Goal: Information Seeking & Learning: Learn about a topic

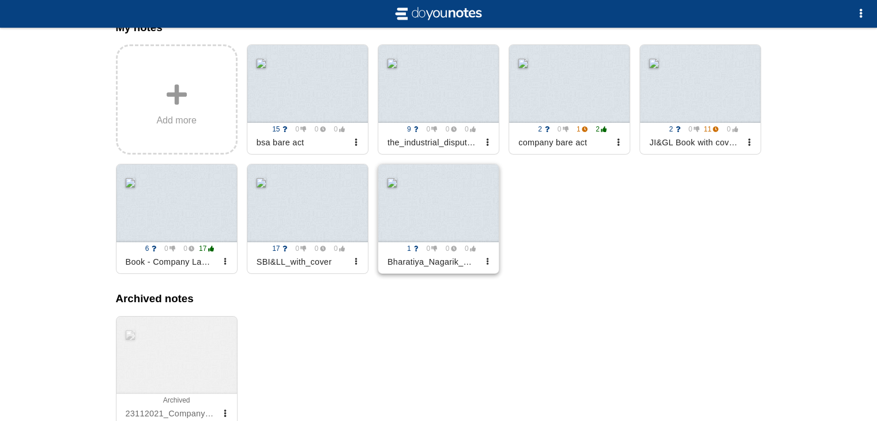
scroll to position [186, 0]
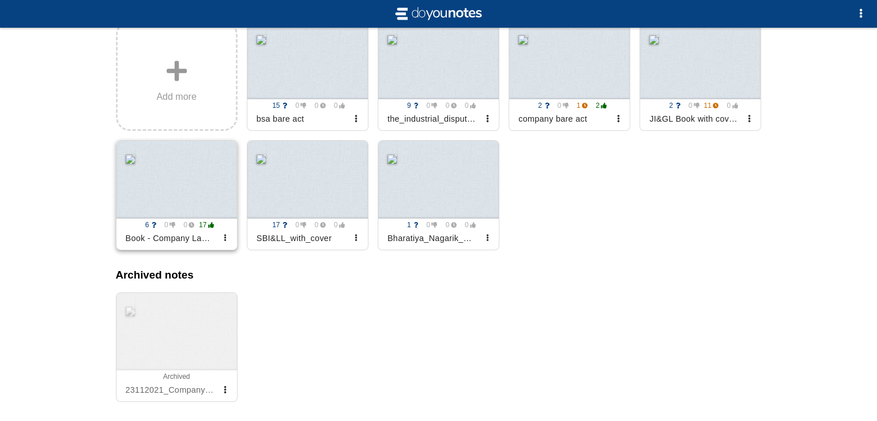
click at [182, 201] on div at bounding box center [176, 180] width 120 height 78
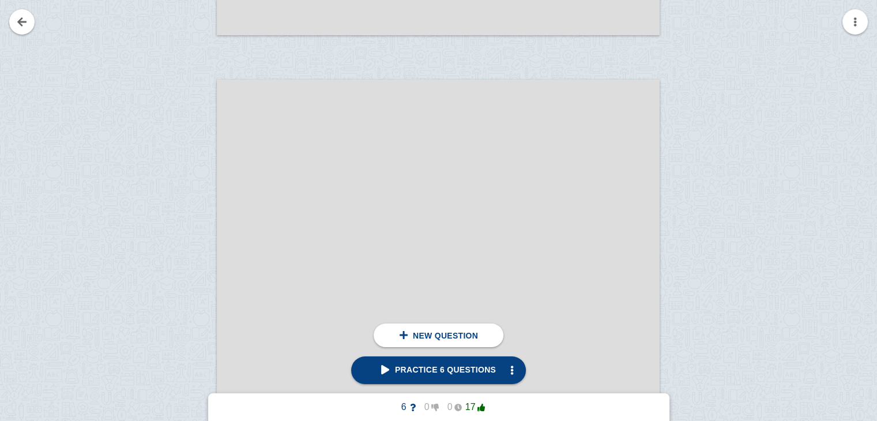
scroll to position [751, 0]
click at [409, 373] on span "Practice 6 questions" at bounding box center [438, 369] width 115 height 9
type textarea "directors not aware of their disqualification"
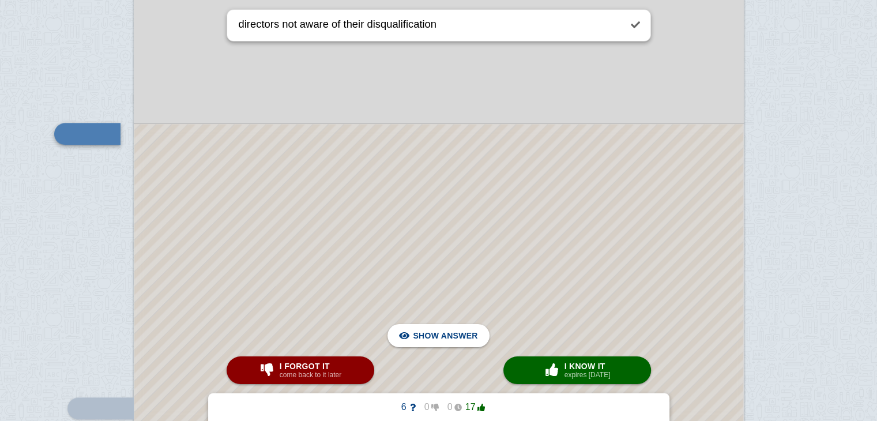
scroll to position [45892, 0]
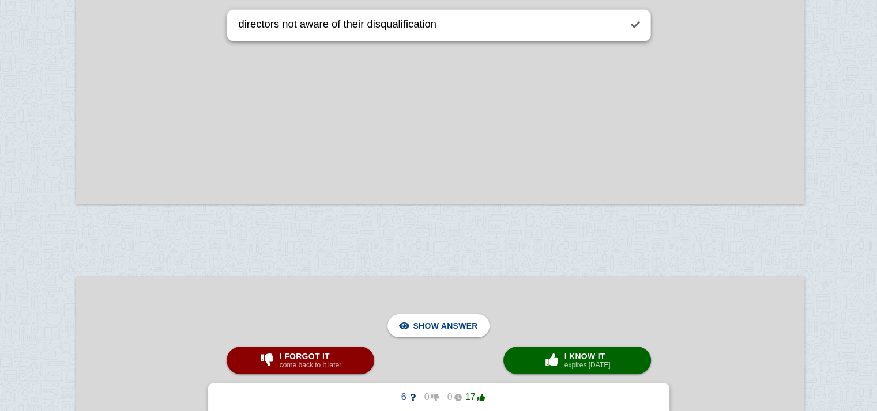
scroll to position [53749, 37]
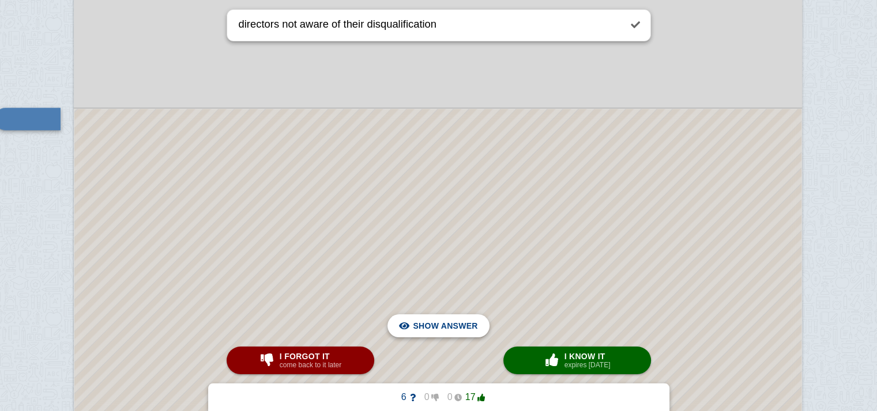
click at [449, 316] on span "Hide answer" at bounding box center [447, 326] width 60 height 25
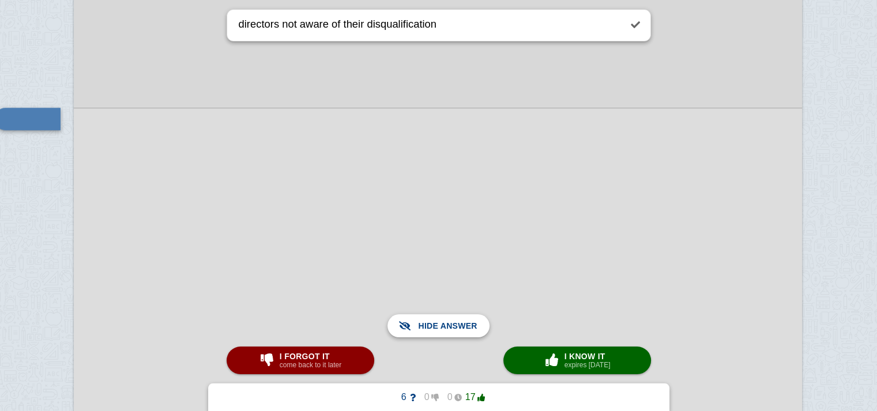
scroll to position [53808, 39]
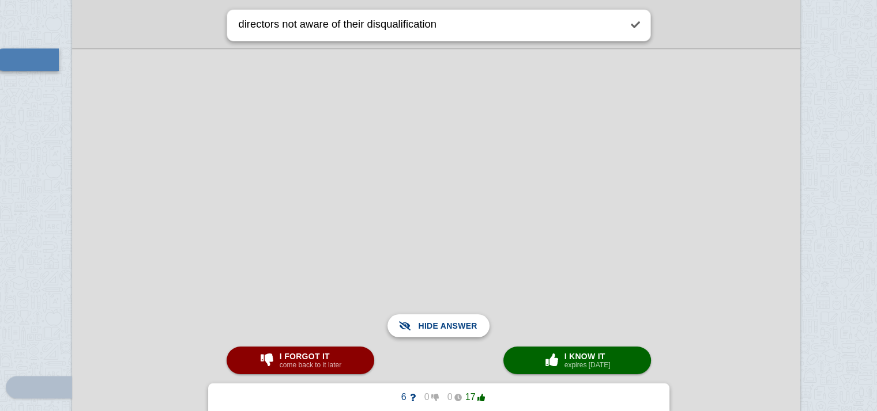
click at [449, 316] on span "Show answer" at bounding box center [445, 326] width 65 height 25
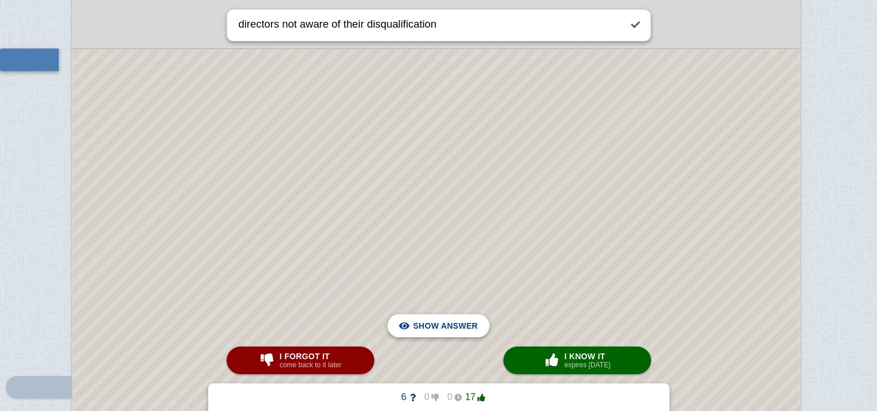
click at [422, 327] on span "Hide answer" at bounding box center [447, 326] width 60 height 25
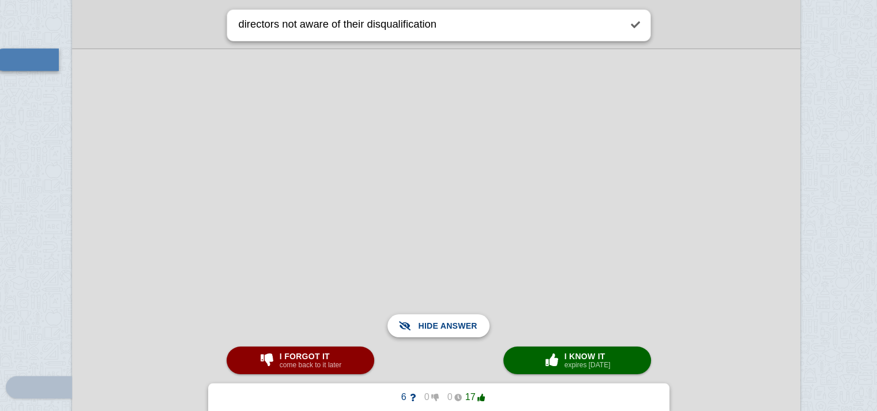
click at [422, 327] on span "Show answer" at bounding box center [445, 326] width 65 height 25
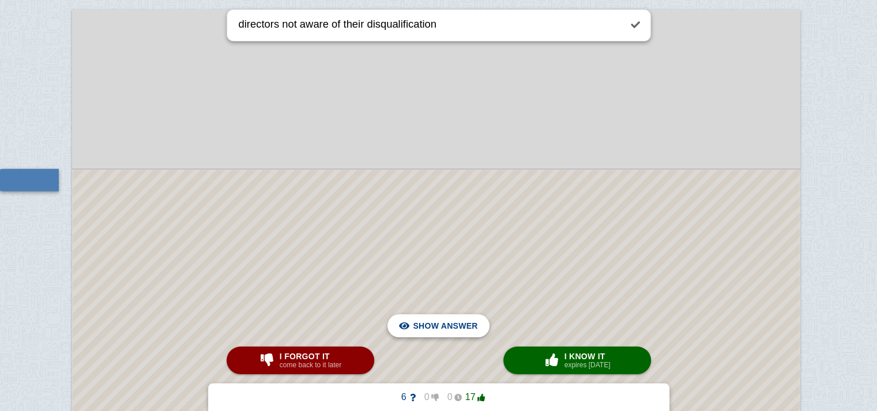
scroll to position [53685, 39]
click at [436, 328] on span "Hide answer" at bounding box center [447, 326] width 60 height 25
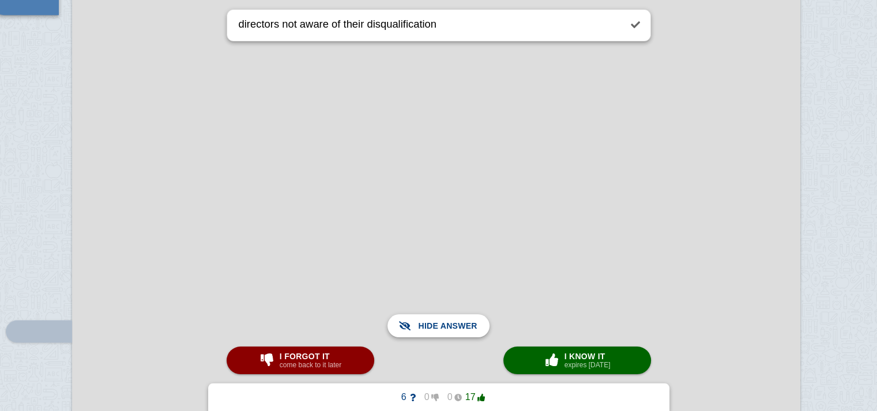
scroll to position [53898, 39]
